Goal: Complete application form

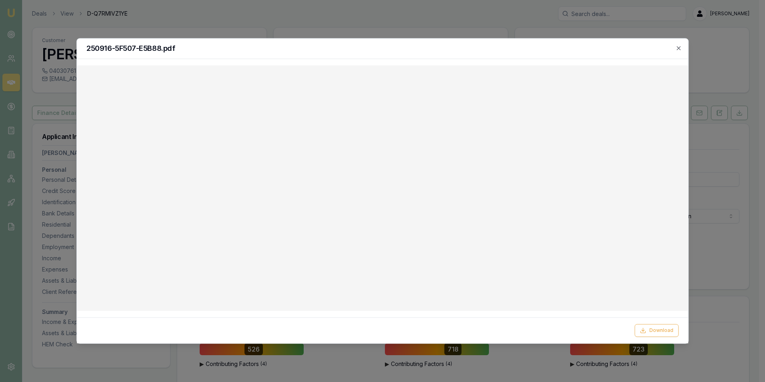
select select "VIC"
select select "OPEN_LICENCE"
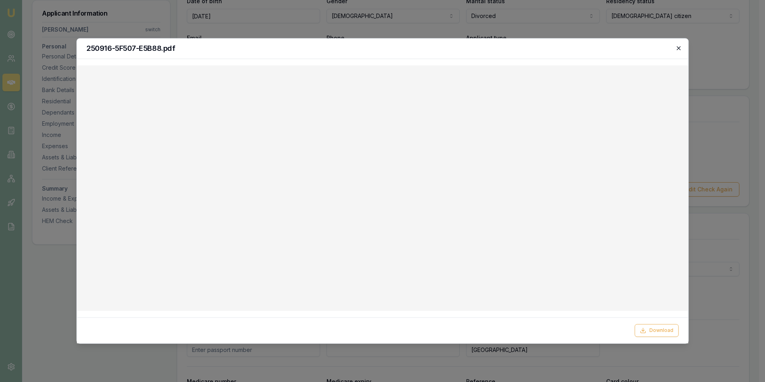
click at [679, 46] on icon "button" at bounding box center [678, 48] width 6 height 6
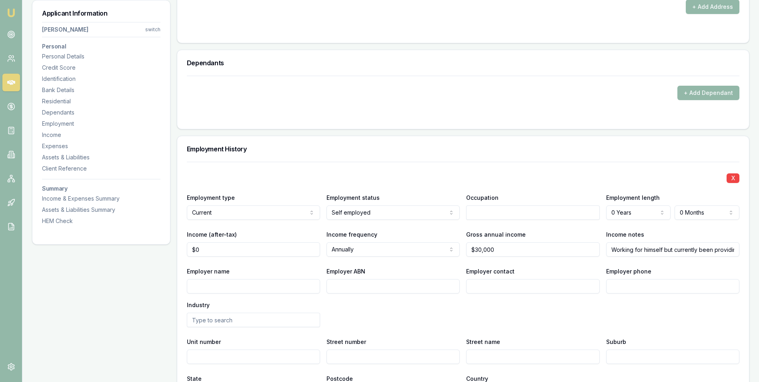
scroll to position [960, 0]
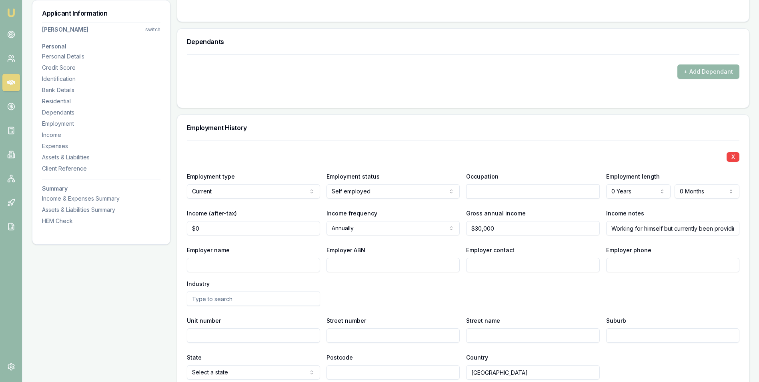
click at [479, 190] on input "text" at bounding box center [532, 191] width 133 height 14
click at [488, 204] on div "Advertising and Marketing Professionals" at bounding box center [533, 205] width 132 height 14
type input "Advertising and Marketing Professionals"
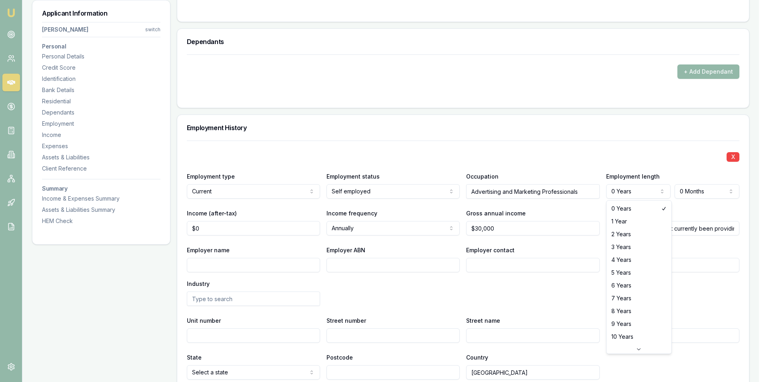
select select "5"
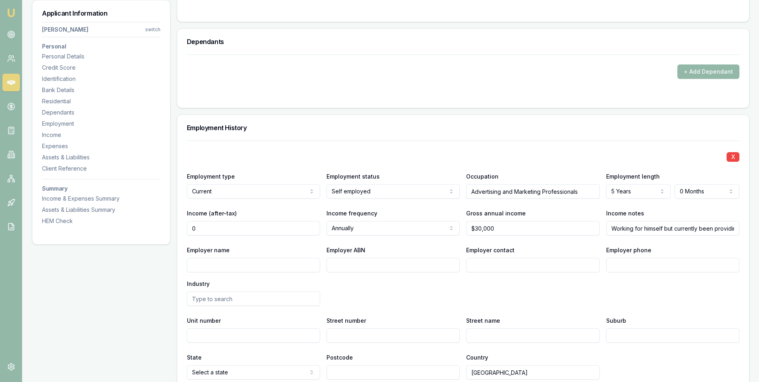
click at [228, 228] on input "0" at bounding box center [253, 228] width 133 height 14
type input "0"
type input "$40,000"
click at [407, 246] on div "Employer ABN" at bounding box center [393, 258] width 133 height 27
click at [479, 228] on input "30000" at bounding box center [532, 228] width 133 height 14
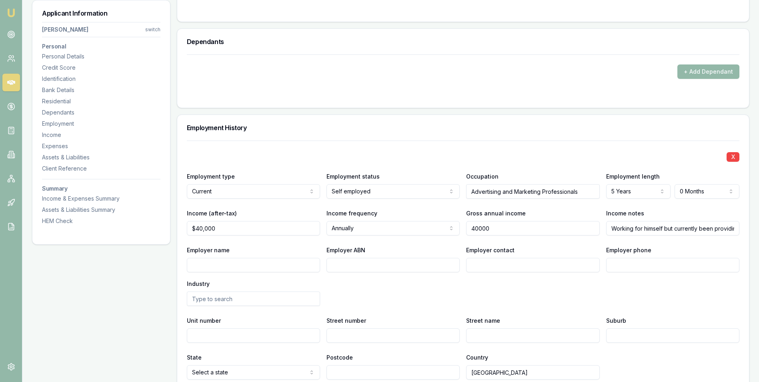
type input "$40,000"
click at [274, 264] on input "Employer name" at bounding box center [253, 265] width 133 height 14
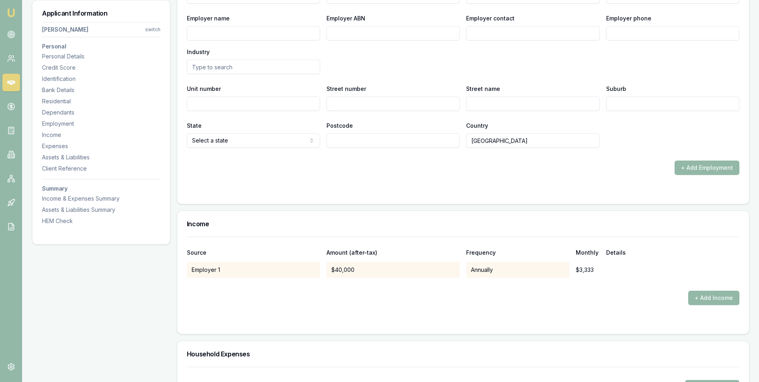
scroll to position [1201, 0]
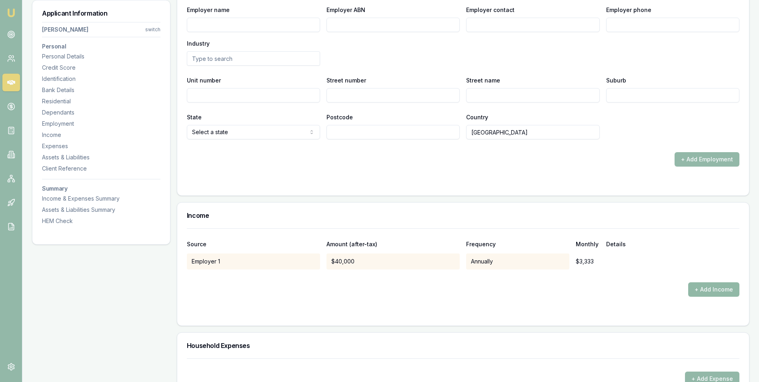
click at [700, 289] on button "+ Add Income" at bounding box center [713, 289] width 51 height 14
click at [700, 288] on button "+ Add Income" at bounding box center [713, 289] width 51 height 14
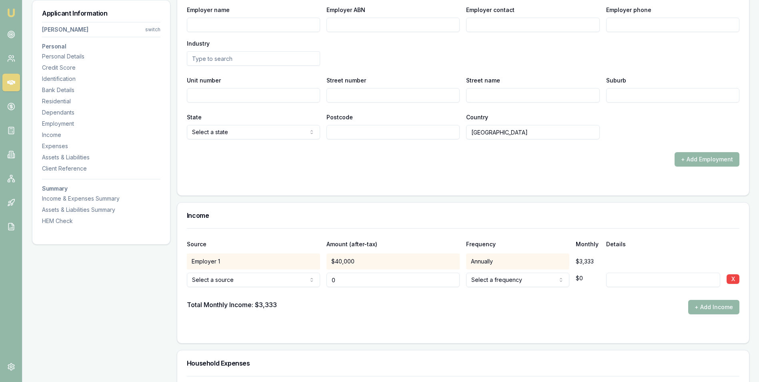
type input "$0"
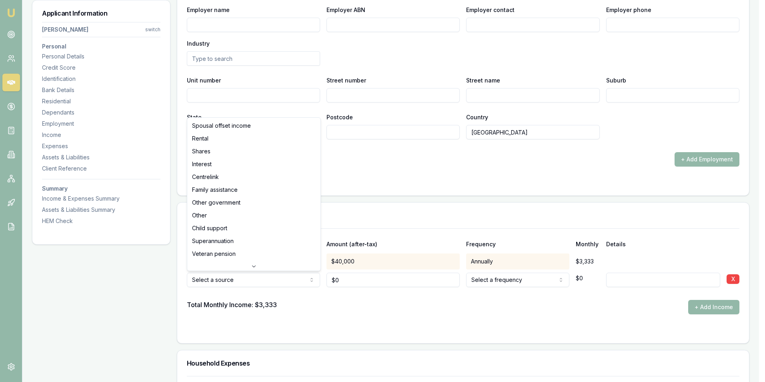
select select "CENTRELINK"
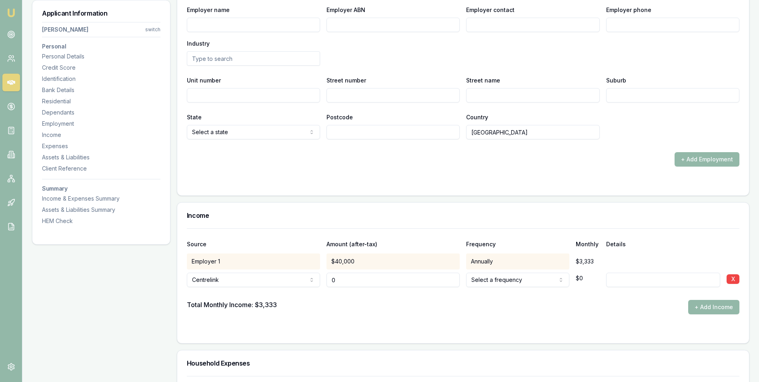
click at [356, 281] on input "0" at bounding box center [393, 280] width 133 height 14
type input "$800"
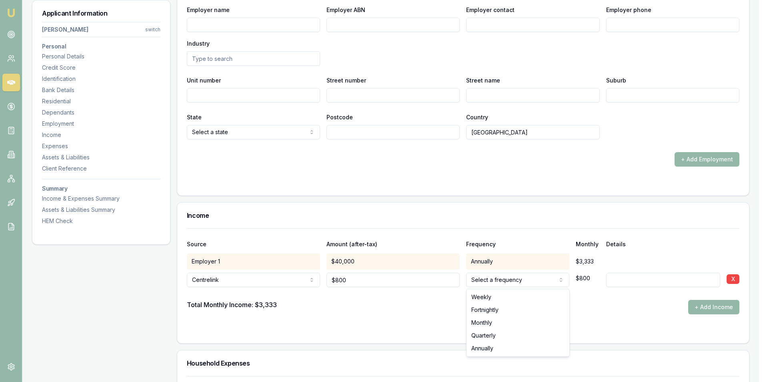
select select "FORTNIGHTLY"
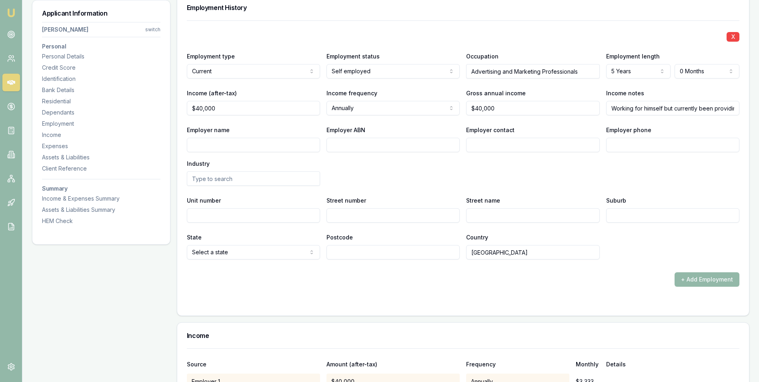
scroll to position [1040, 0]
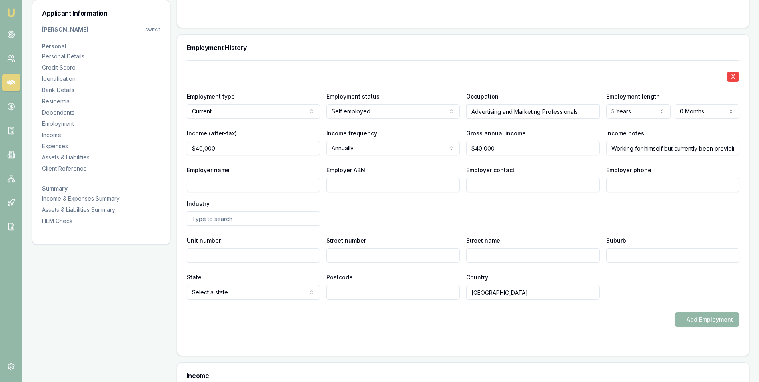
type input "40000"
click at [200, 147] on input "40000" at bounding box center [253, 148] width 133 height 14
click at [201, 149] on input "40000" at bounding box center [253, 148] width 133 height 14
type input "$30,000"
click at [479, 148] on input "40000" at bounding box center [532, 148] width 133 height 14
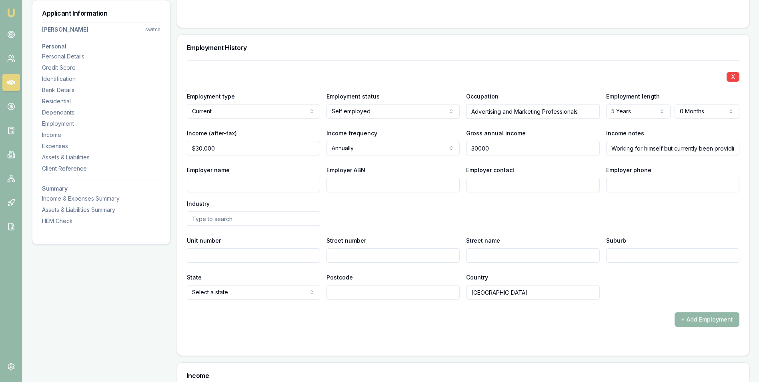
type input "$30,000"
click at [534, 164] on div "X Employment type Current Current Previous Employment status [DEMOGRAPHIC_DATA]…" at bounding box center [463, 179] width 553 height 239
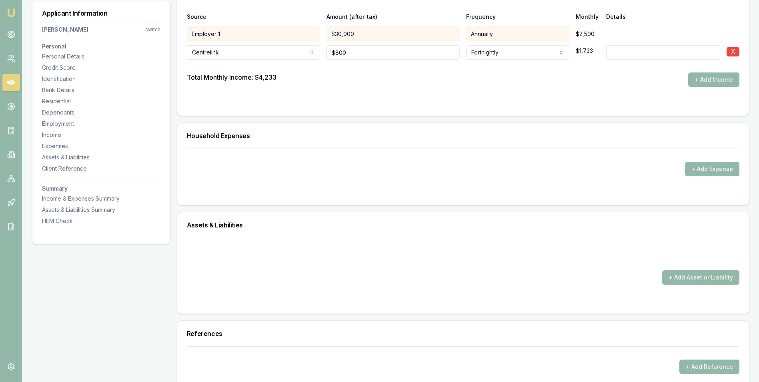
scroll to position [1441, 0]
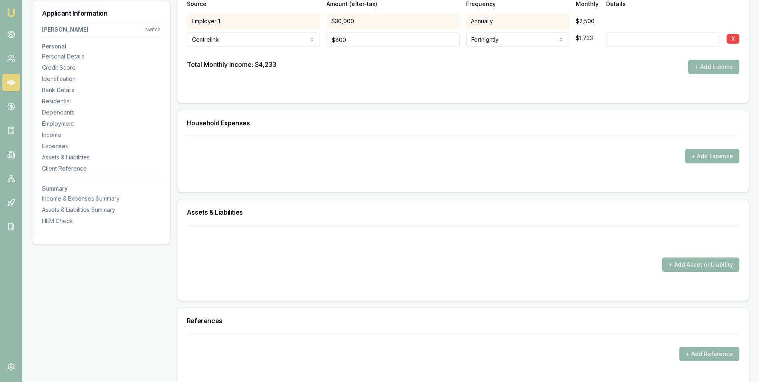
click at [694, 154] on button "+ Add Expense" at bounding box center [712, 156] width 54 height 14
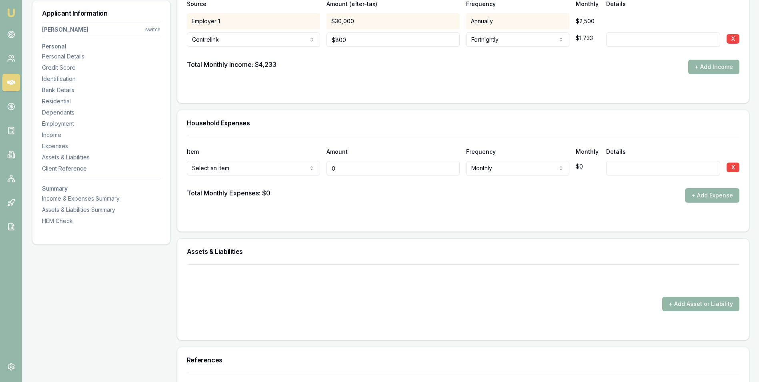
type input "$0"
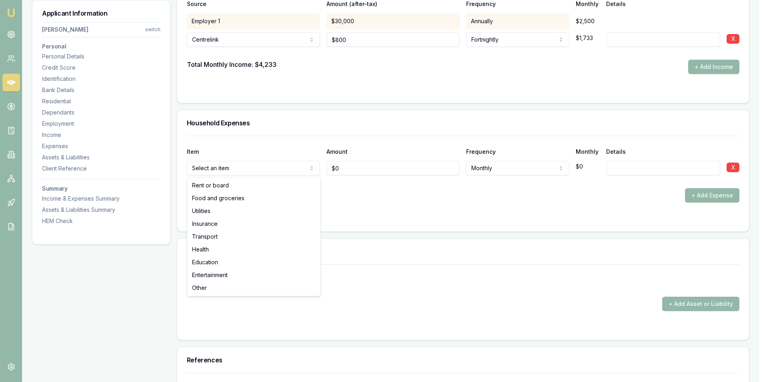
select select "FOOD_AND_GROCERIES"
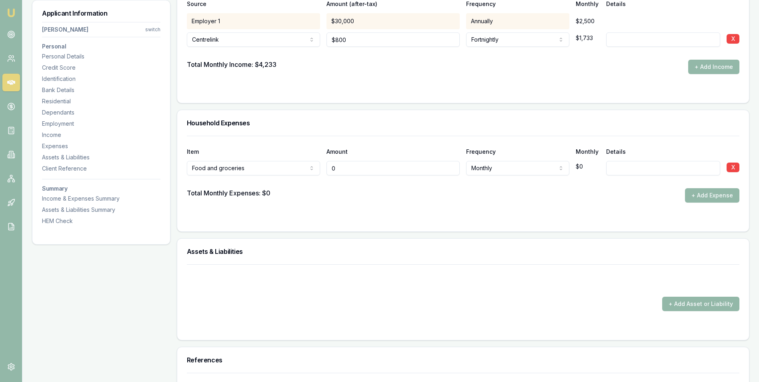
click at [357, 170] on input "0" at bounding box center [393, 168] width 133 height 14
type input "$200"
click at [376, 186] on div at bounding box center [463, 181] width 553 height 13
click at [700, 196] on button "+ Add Expense" at bounding box center [712, 195] width 54 height 14
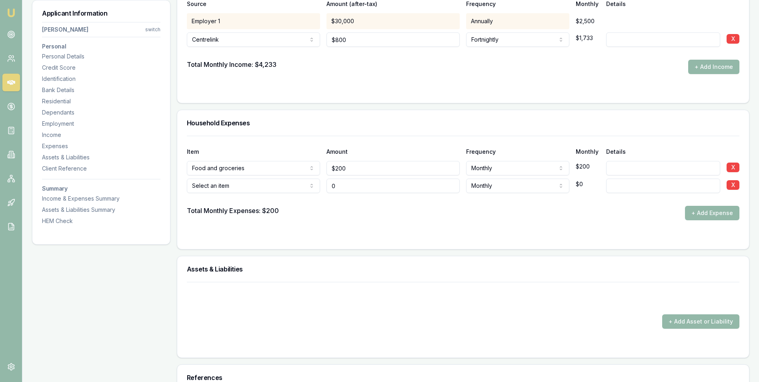
type input "$0"
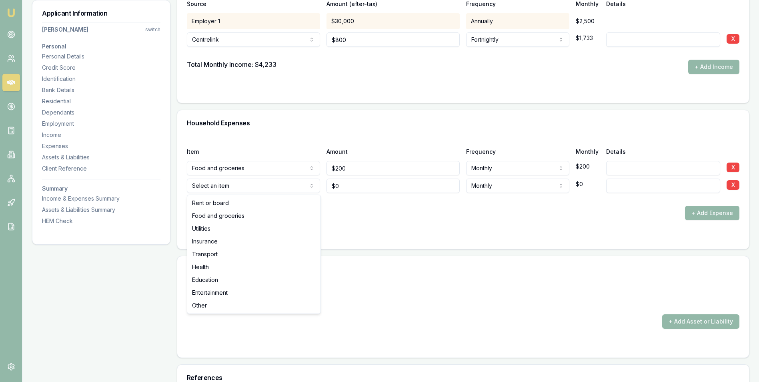
select select "TRANSPORT"
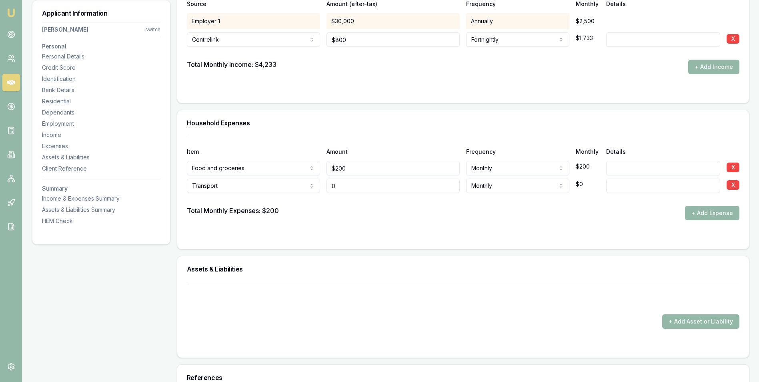
click at [339, 188] on input "0" at bounding box center [393, 185] width 133 height 14
type input "$100"
click at [373, 201] on div at bounding box center [463, 199] width 553 height 13
click at [695, 210] on button "+ Add Expense" at bounding box center [712, 213] width 54 height 14
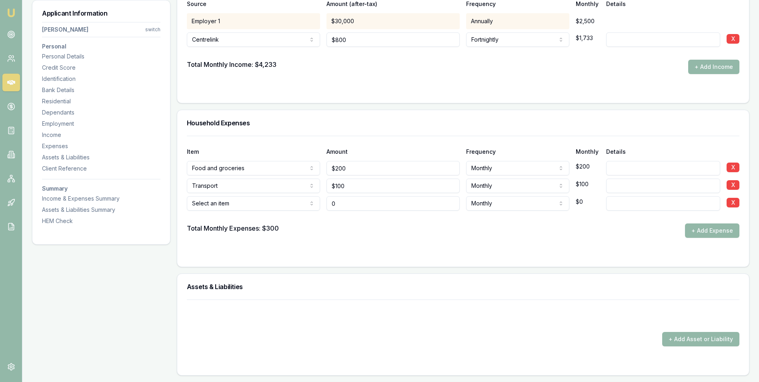
type input "$0"
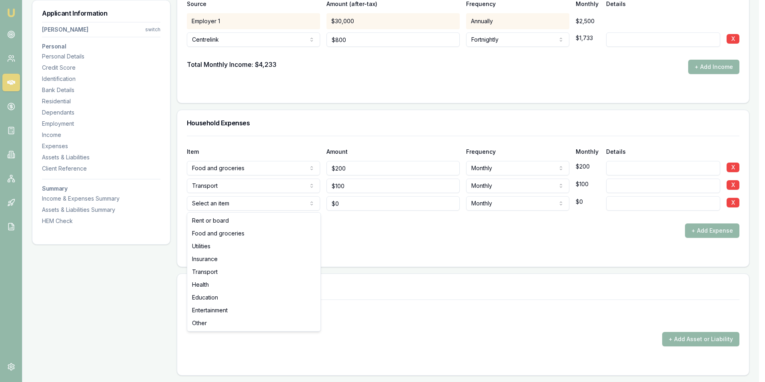
select select "HEALTH"
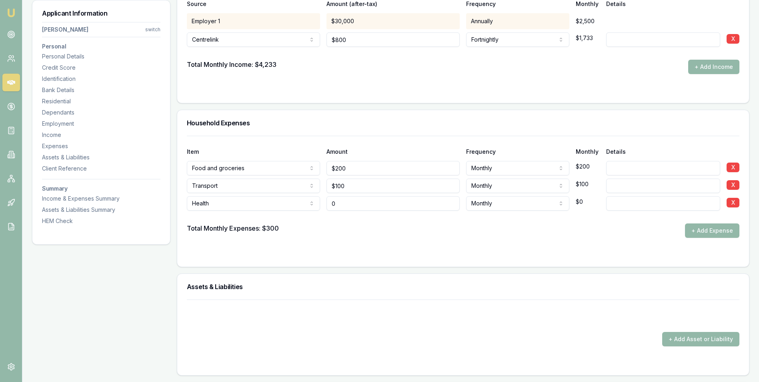
click at [338, 208] on input "0" at bounding box center [393, 203] width 133 height 14
type input "$30"
click at [694, 231] on button "+ Add Expense" at bounding box center [712, 230] width 54 height 14
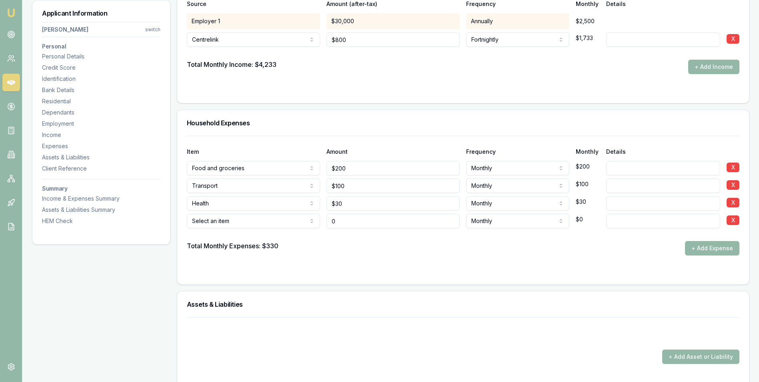
type input "$0"
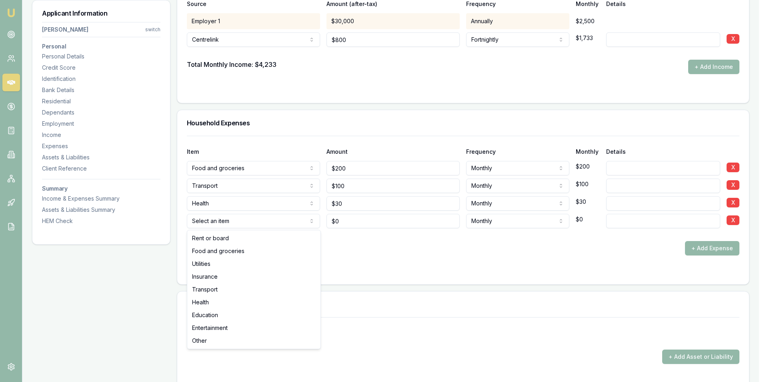
select select "UTILITIES"
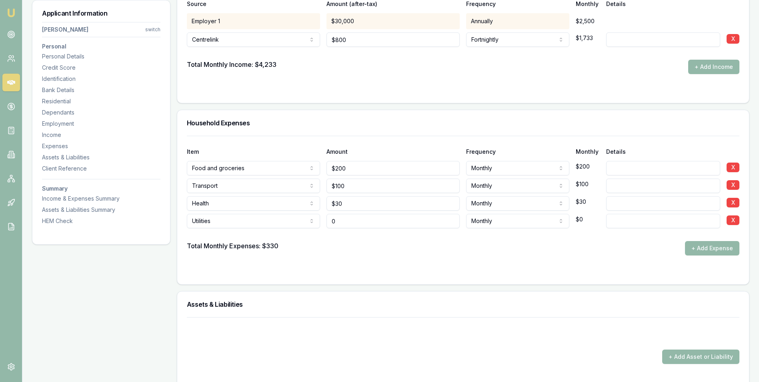
click at [337, 220] on input "0" at bounding box center [393, 221] width 133 height 14
type input "$100"
click at [692, 249] on button "+ Add Expense" at bounding box center [712, 248] width 54 height 14
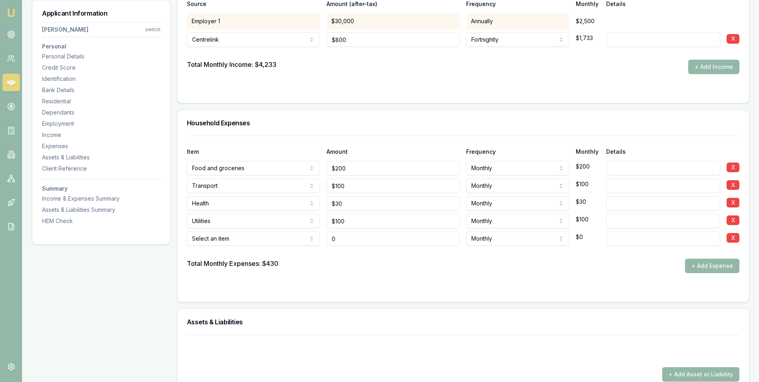
type input "$0"
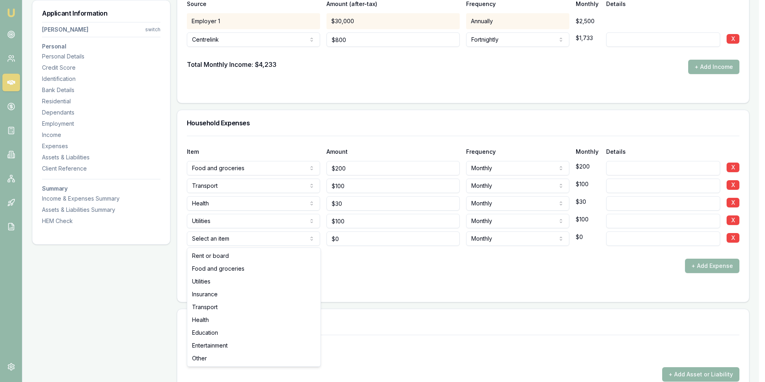
select select "ENTERTAINMENT"
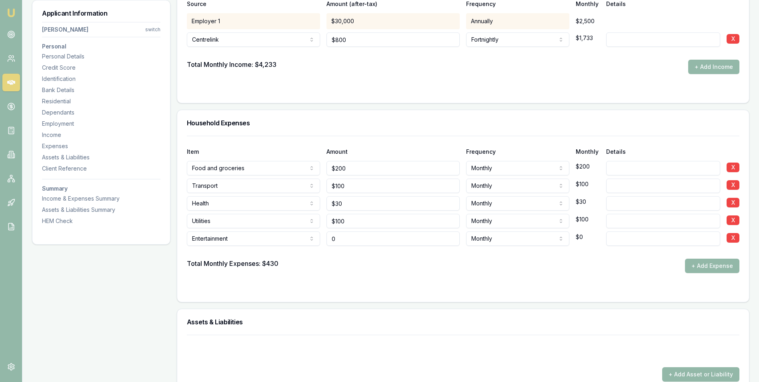
click at [338, 238] on input "0" at bounding box center [393, 238] width 133 height 14
type input "$50"
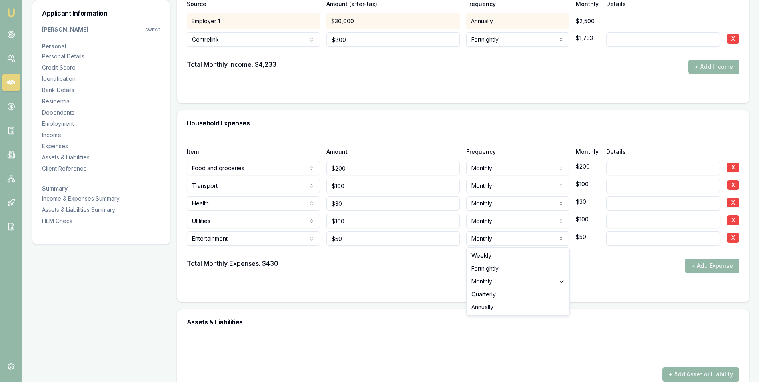
select select "WEEKLY"
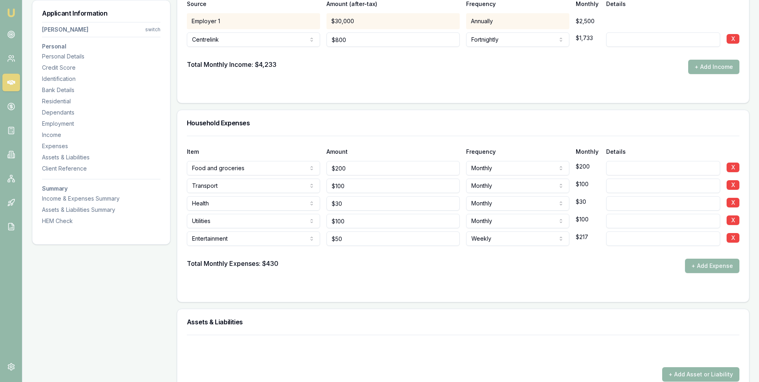
click at [700, 265] on button "+ Add Expense" at bounding box center [712, 266] width 54 height 14
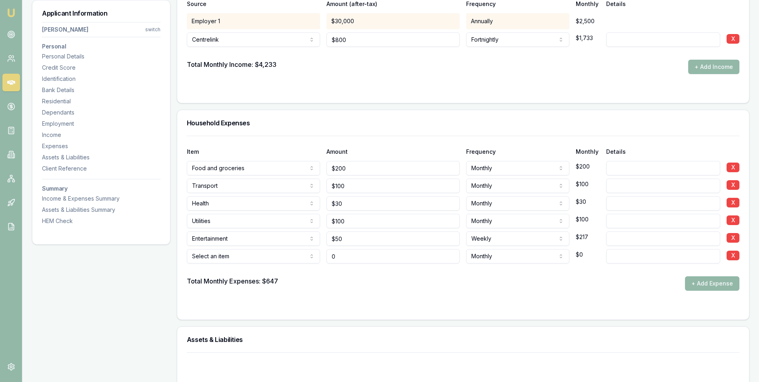
type input "$0"
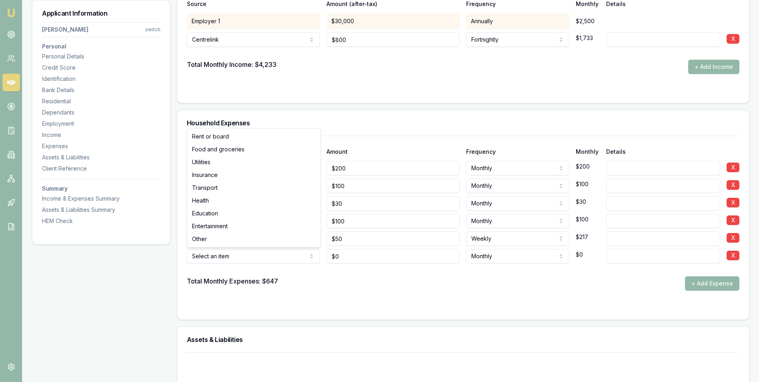
select select "OTHER"
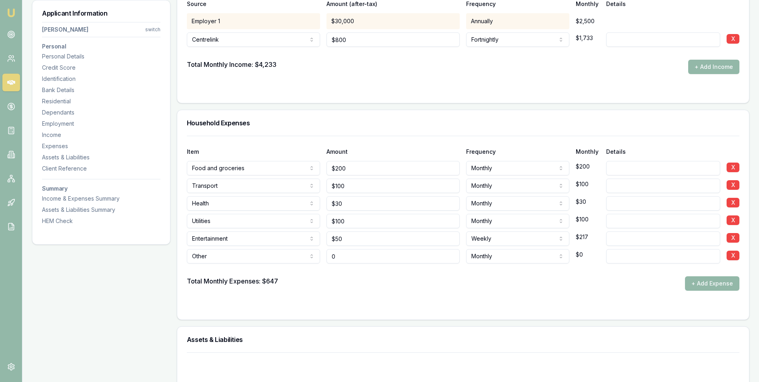
click at [339, 257] on input "0" at bounding box center [393, 256] width 133 height 14
type input "$65"
drag, startPoint x: 510, startPoint y: 277, endPoint x: 514, endPoint y: 276, distance: 4.7
click at [510, 278] on div "Total Monthly Expenses: $647 + Add Expense" at bounding box center [463, 283] width 553 height 14
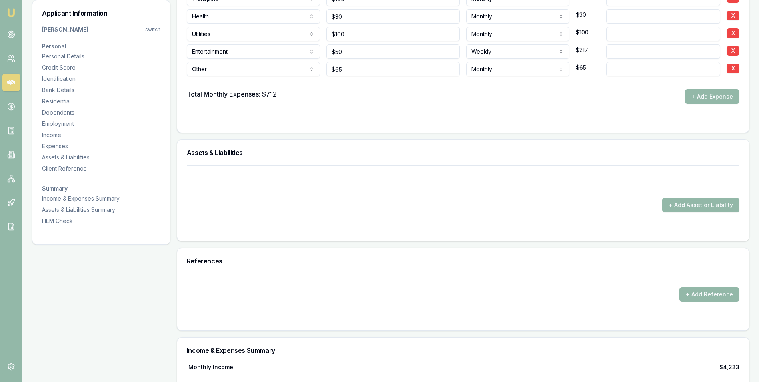
scroll to position [1641, 0]
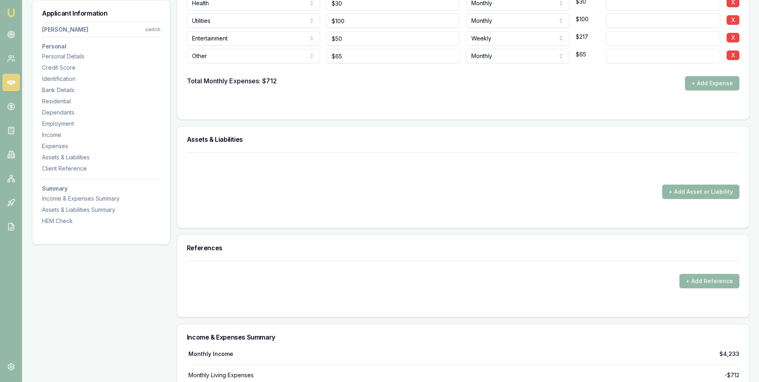
click at [673, 191] on button "+ Add Asset or Liability" at bounding box center [700, 191] width 77 height 14
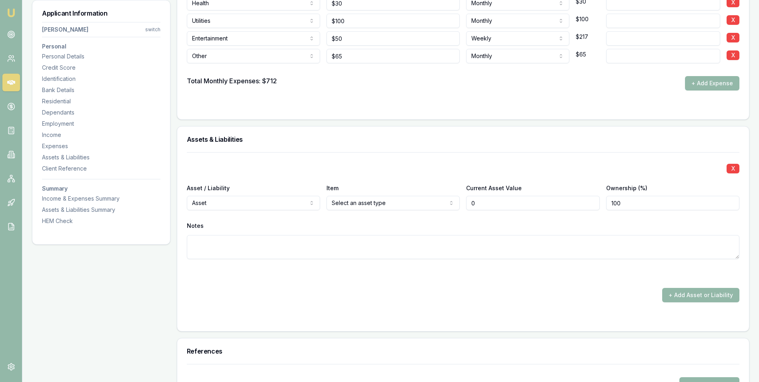
type input "$0"
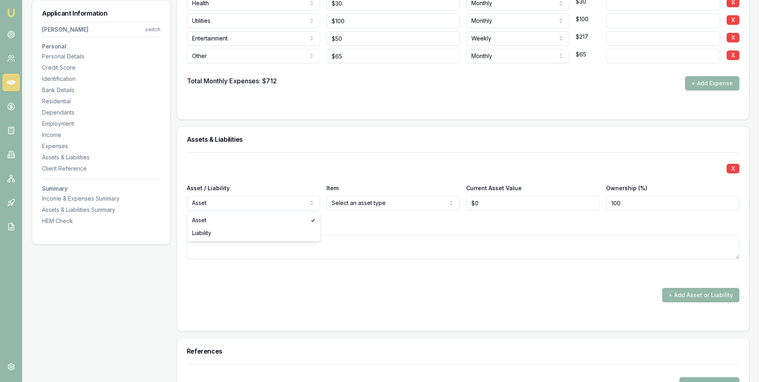
select select "LIABILITY"
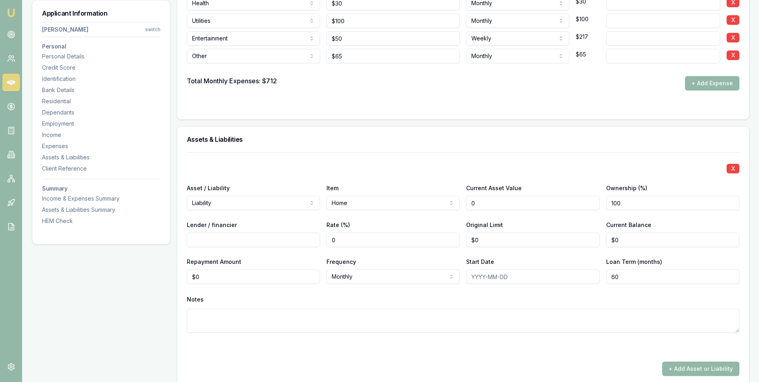
click at [486, 202] on input "0" at bounding box center [532, 203] width 133 height 14
type input "$600,000"
click at [530, 218] on div "X Asset / Liability Liability Asset Liability Item Home Home Car Boat Bike Cara…" at bounding box center [463, 252] width 553 height 200
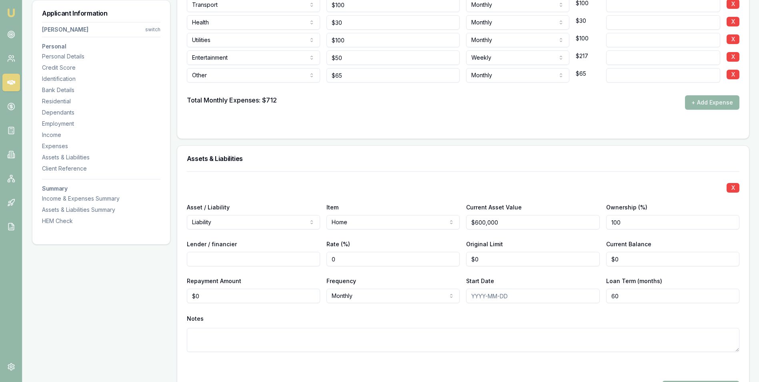
drag, startPoint x: 625, startPoint y: 221, endPoint x: 601, endPoint y: 225, distance: 23.9
click at [601, 225] on div "Asset / Liability Liability Asset Liability Item Home Home Car Boat Bike Carava…" at bounding box center [463, 215] width 553 height 27
type input "50"
click at [220, 257] on input "Lender / financier" at bounding box center [253, 259] width 133 height 14
type input "Bank of Melbourne"
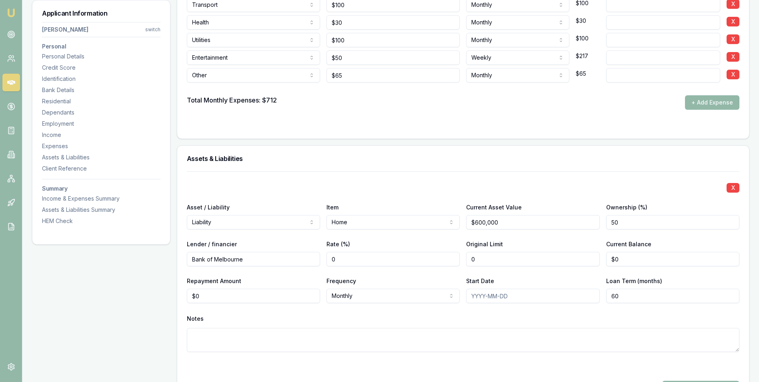
click at [484, 259] on input "0" at bounding box center [532, 259] width 133 height 14
type input "$400,000"
click at [629, 259] on input "0" at bounding box center [672, 259] width 133 height 14
type input "$280,500"
drag, startPoint x: 447, startPoint y: 272, endPoint x: 439, endPoint y: 273, distance: 7.6
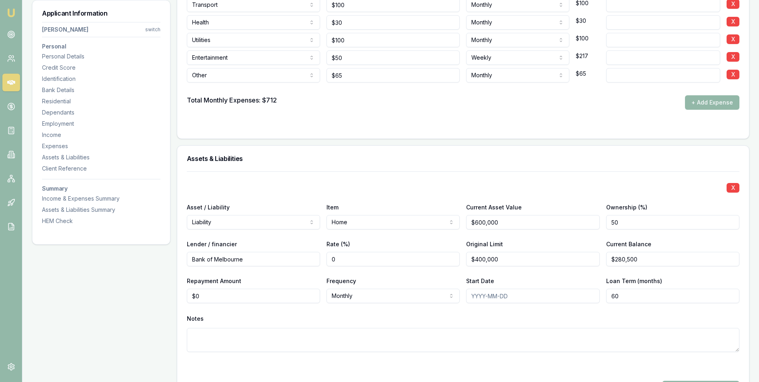
click at [439, 273] on div "X Asset / Liability Liability Asset Liability Item Home Home Car Boat Bike Cara…" at bounding box center [463, 271] width 553 height 200
click at [211, 295] on input "0" at bounding box center [253, 296] width 133 height 14
type input "$190"
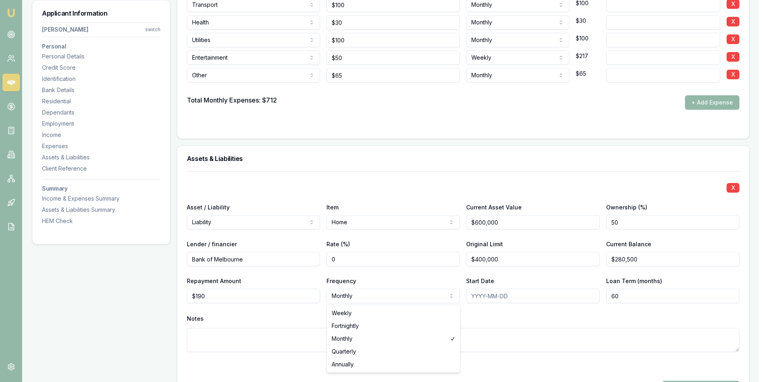
select select "WEEKLY"
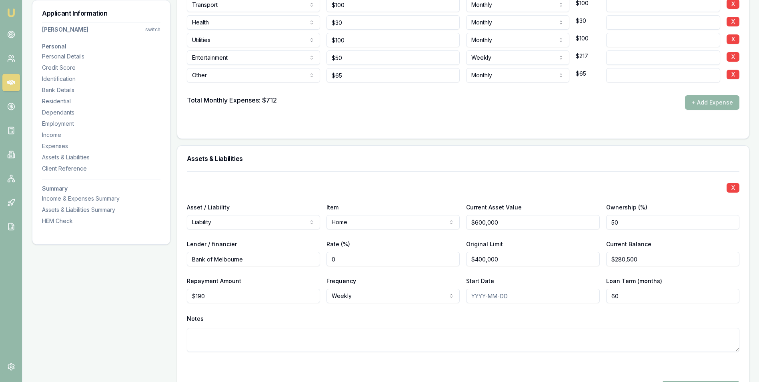
click at [475, 294] on input "Start Date" at bounding box center [532, 296] width 133 height 14
type input "[DATE]"
click at [626, 299] on input "60" at bounding box center [672, 296] width 133 height 14
type input "0360"
drag, startPoint x: 496, startPoint y: 313, endPoint x: 362, endPoint y: 341, distance: 137.0
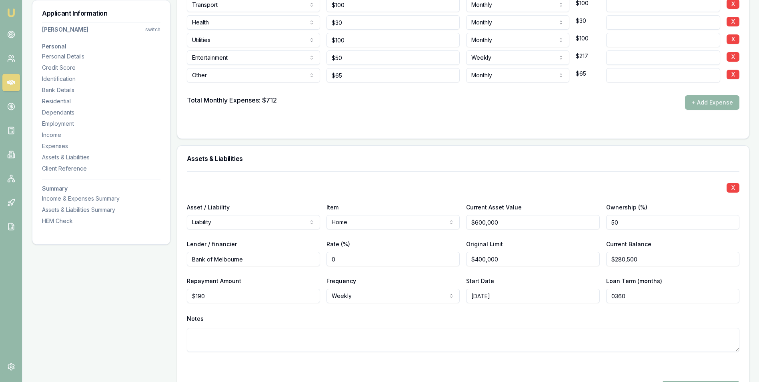
click at [496, 313] on div "Notes" at bounding box center [463, 319] width 553 height 12
click at [204, 335] on textarea at bounding box center [463, 340] width 553 height 24
drag, startPoint x: 217, startPoint y: 297, endPoint x: 179, endPoint y: 296, distance: 38.1
click at [179, 296] on div "X Asset / Liability Liability Asset Liability Item Home Home Car Boat Bike Cara…" at bounding box center [463, 297] width 572 height 253
type input "$380"
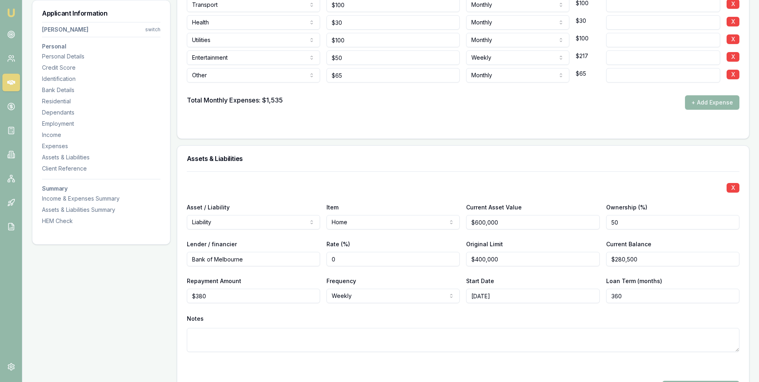
click at [220, 337] on textarea at bounding box center [463, 340] width 553 height 24
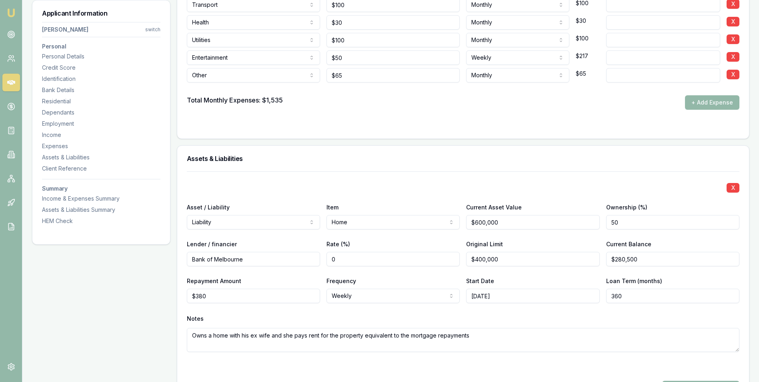
type textarea "Owns a home with his ex-wife and she pays rent for the property equivalent to t…"
click at [472, 338] on textarea "Owns a home with his ex-wife and she pays rent for the property equivalent to t…" at bounding box center [463, 340] width 553 height 24
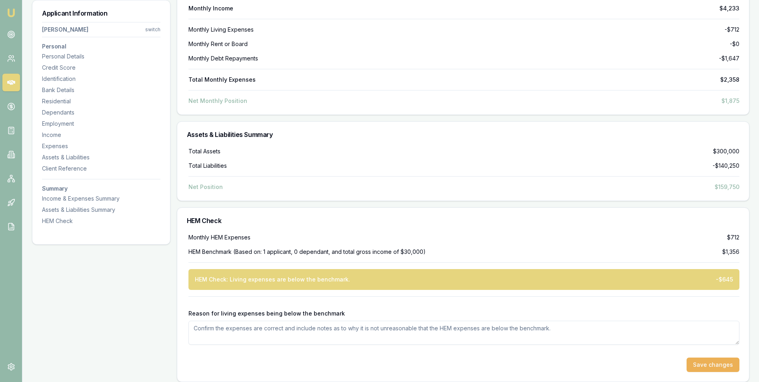
scroll to position [2189, 0]
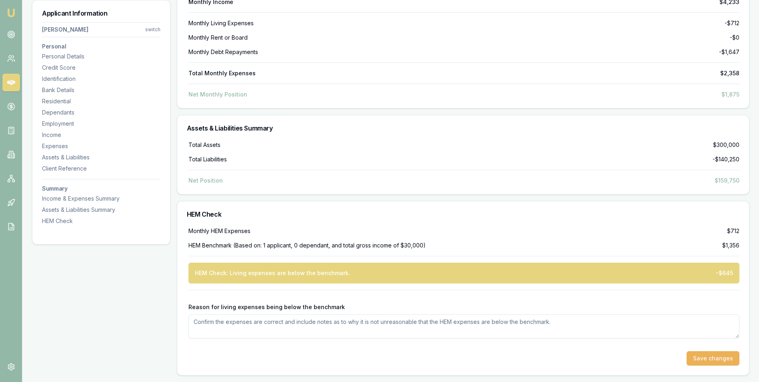
type textarea "Owns a home with his ex-wife and she pays rent for the property equivalent to t…"
click at [202, 321] on textarea "Reason for living expenses being below the benchmark" at bounding box center [463, 326] width 551 height 24
type textarea "[PERSON_NAME] is living with his father at present as he is caring for him and …"
click at [697, 355] on button "Save changes" at bounding box center [713, 358] width 53 height 14
click at [479, 274] on div "HEM Check: Living expenses are below the benchmark. -$645" at bounding box center [463, 273] width 551 height 21
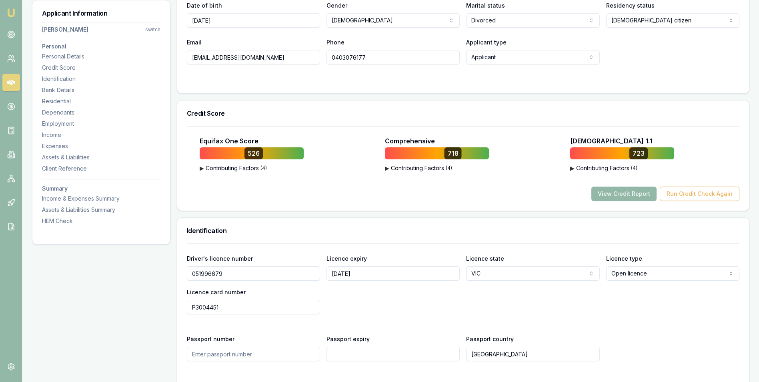
scroll to position [228, 0]
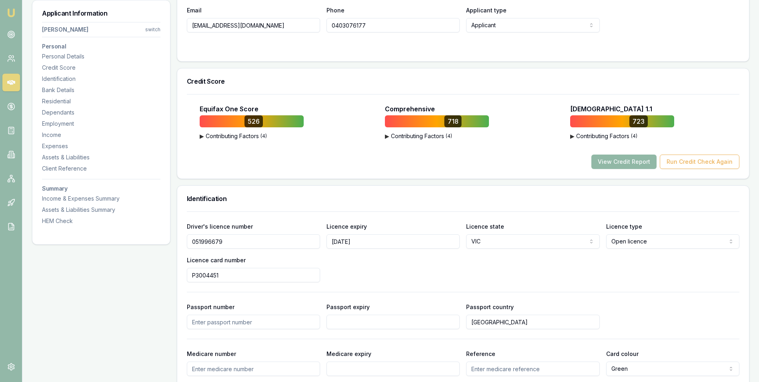
click at [615, 159] on button "View Credit Report" at bounding box center [623, 161] width 65 height 14
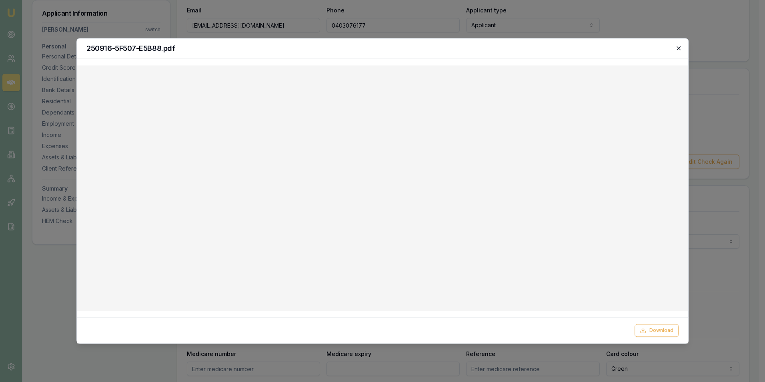
click at [681, 48] on icon "button" at bounding box center [678, 48] width 6 height 6
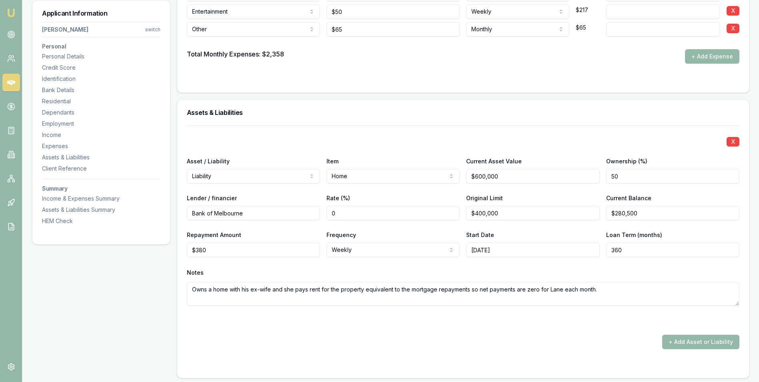
scroll to position [1708, 0]
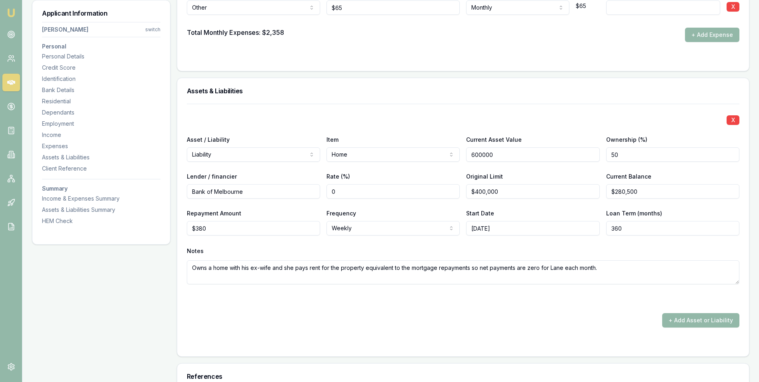
drag, startPoint x: 503, startPoint y: 155, endPoint x: 456, endPoint y: 156, distance: 46.8
click at [456, 156] on div "Asset / Liability Liability Asset Liability Item Home Home Car Boat Bike Carava…" at bounding box center [463, 147] width 553 height 27
type input "$826,500"
click at [537, 118] on div "X" at bounding box center [463, 119] width 553 height 11
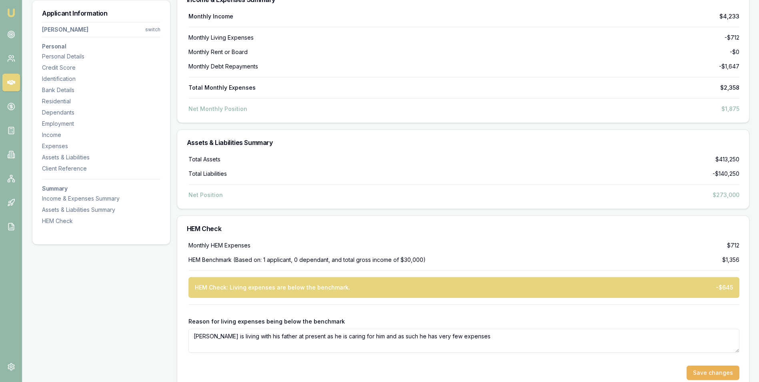
scroll to position [2189, 0]
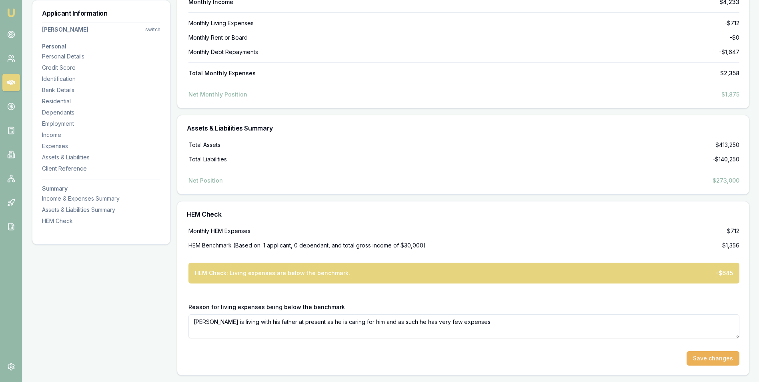
click at [460, 323] on textarea "[PERSON_NAME] is living with his father at present as he is caring for him and …" at bounding box center [463, 326] width 551 height 24
click at [483, 322] on textarea "[PERSON_NAME] is living with his father at present as he is caring for him and …" at bounding box center [463, 326] width 551 height 24
type textarea "[PERSON_NAME] is living with his father at present as he is caring for him and …"
click at [697, 356] on button "Save changes" at bounding box center [713, 358] width 53 height 14
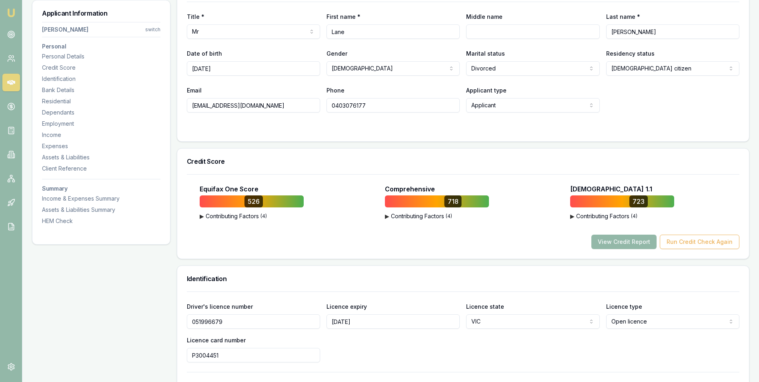
scroll to position [0, 0]
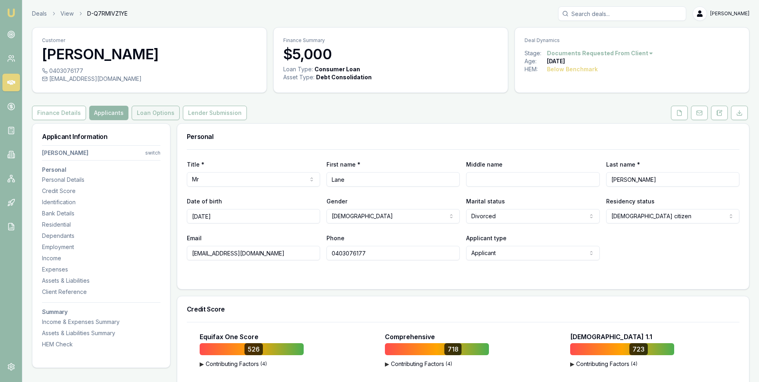
click at [136, 109] on button "Loan Options" at bounding box center [156, 113] width 48 height 14
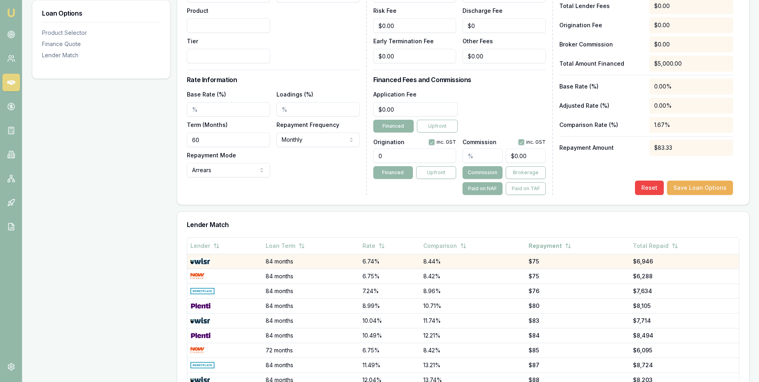
scroll to position [240, 0]
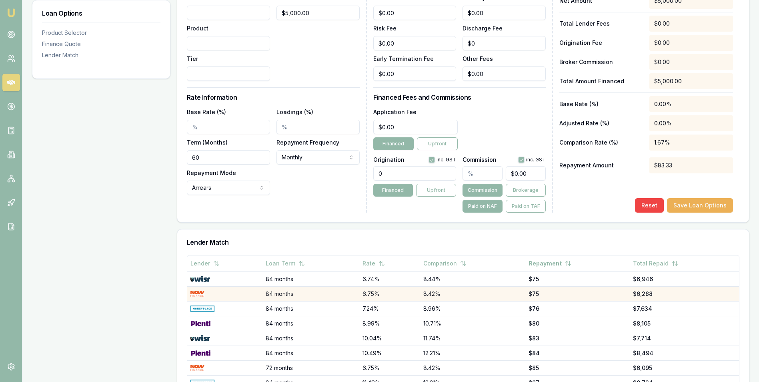
click at [199, 291] on img at bounding box center [197, 294] width 14 height 6
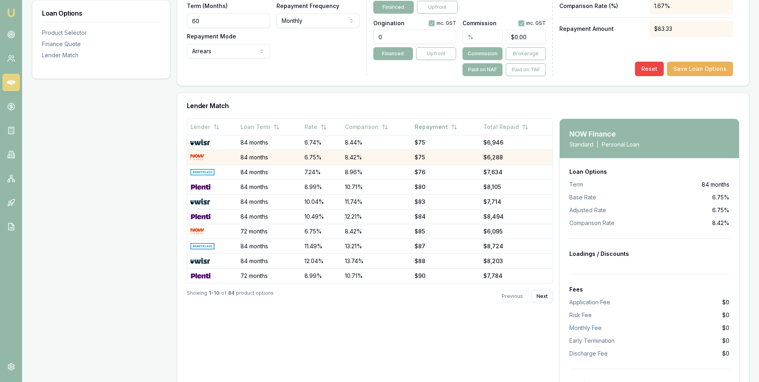
scroll to position [400, 0]
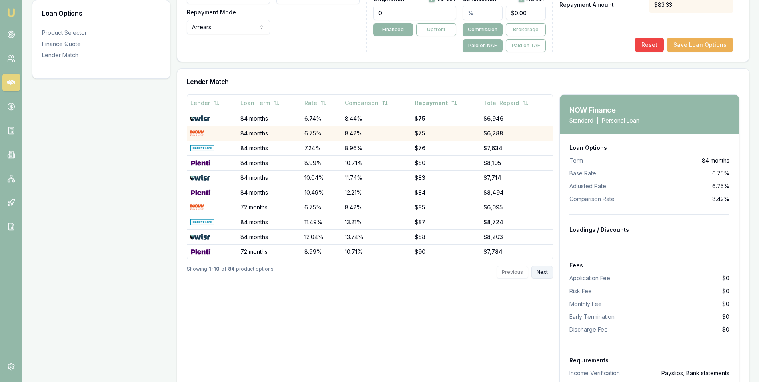
click at [537, 271] on button "Next" at bounding box center [542, 272] width 22 height 13
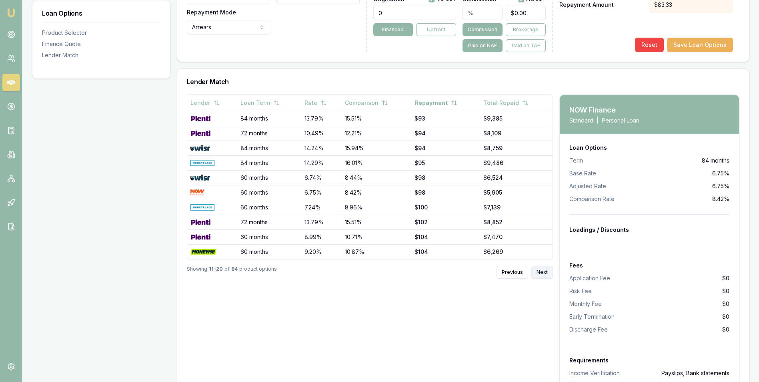
click at [541, 271] on button "Next" at bounding box center [542, 272] width 22 height 13
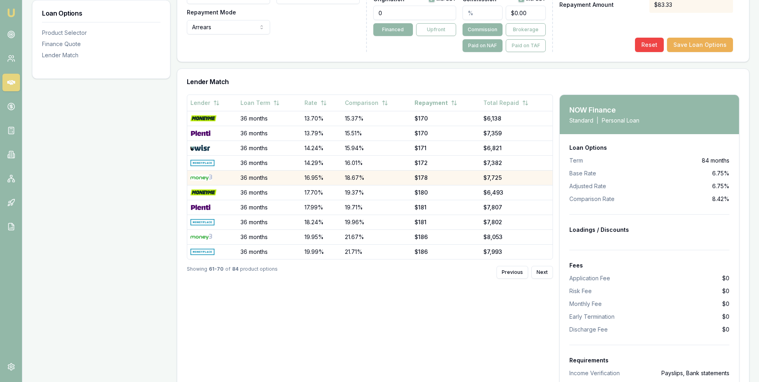
click at [200, 177] on img at bounding box center [201, 177] width 22 height 6
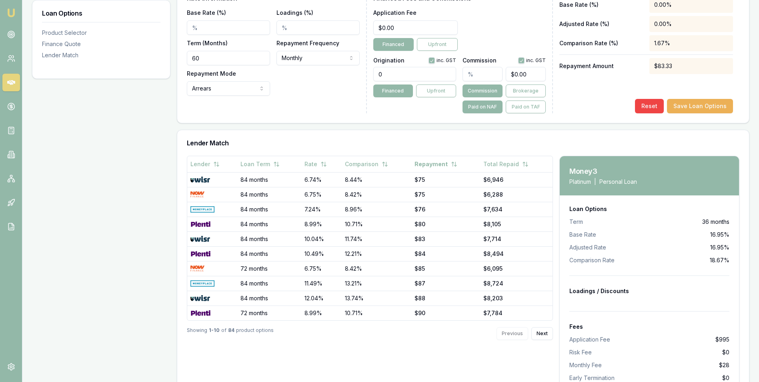
scroll to position [363, 0]
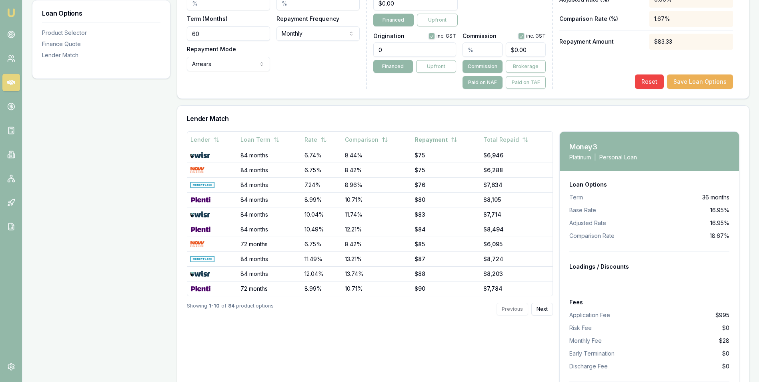
click at [512, 309] on div "Previous Next" at bounding box center [525, 309] width 56 height 13
click at [510, 306] on div "Previous Next" at bounding box center [525, 309] width 56 height 13
click at [541, 306] on button "Next" at bounding box center [542, 309] width 22 height 13
click at [536, 306] on button "Next" at bounding box center [542, 309] width 22 height 13
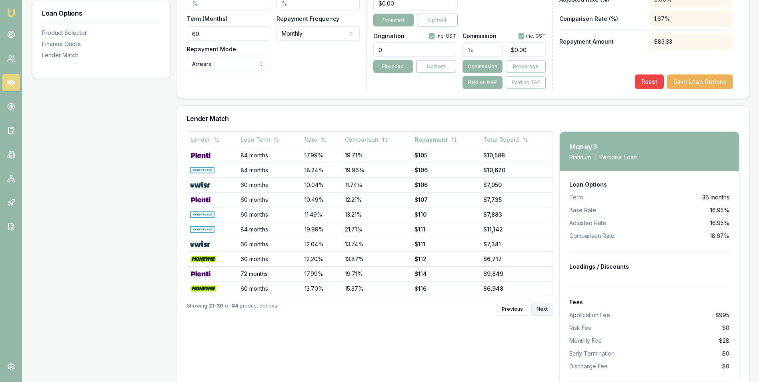
click at [536, 310] on button "Next" at bounding box center [542, 309] width 22 height 13
click at [535, 311] on button "Next" at bounding box center [542, 309] width 22 height 13
click at [535, 312] on button "Next" at bounding box center [542, 309] width 22 height 13
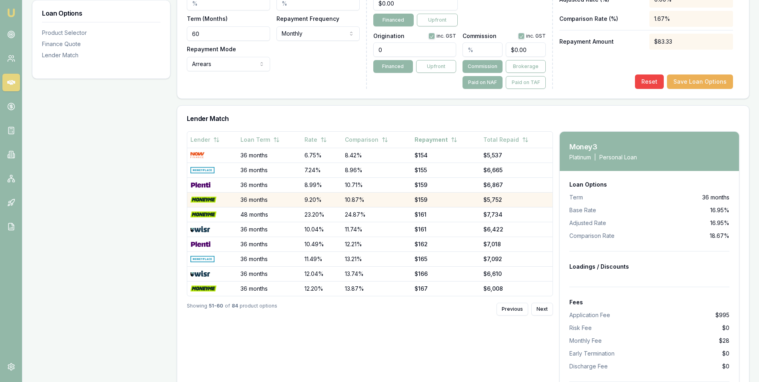
click at [208, 199] on img at bounding box center [203, 199] width 26 height 6
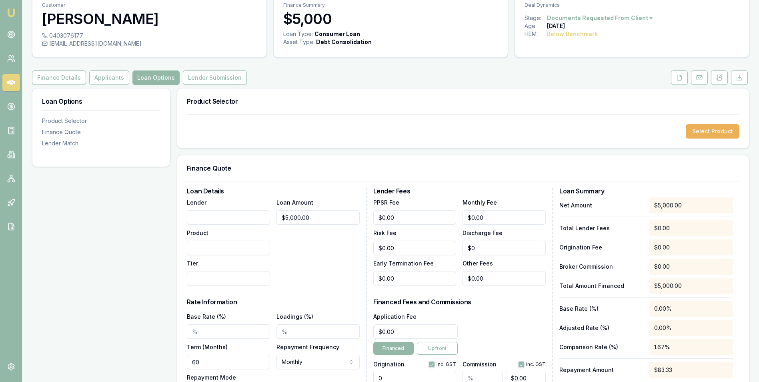
scroll to position [0, 0]
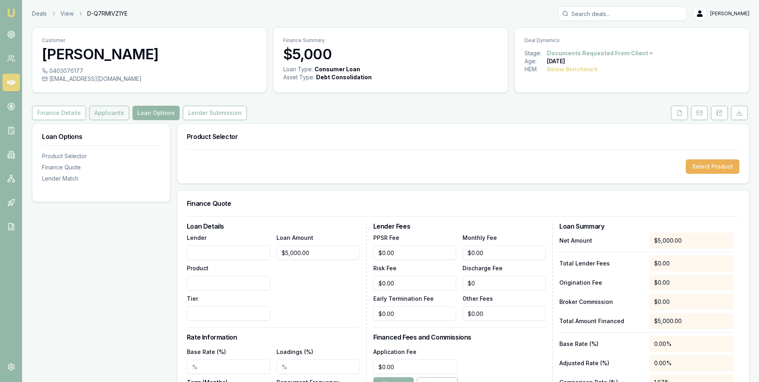
click at [101, 113] on button "Applicants" at bounding box center [109, 113] width 40 height 14
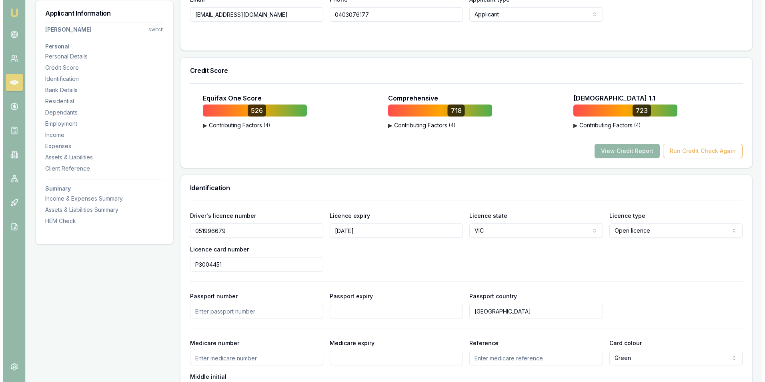
scroll to position [240, 0]
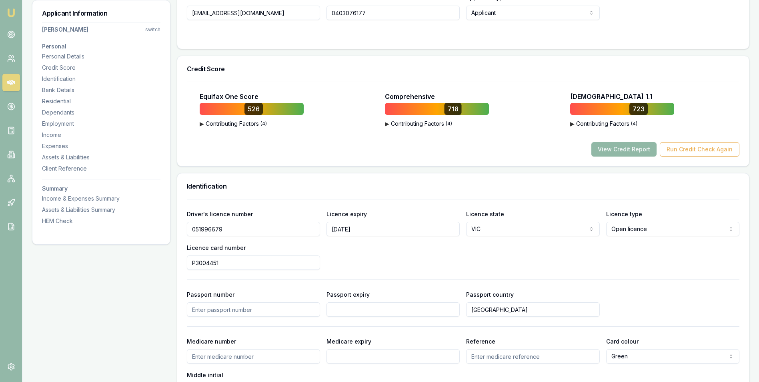
click at [625, 148] on button "View Credit Report" at bounding box center [623, 149] width 65 height 14
